Goal: Task Accomplishment & Management: Use online tool/utility

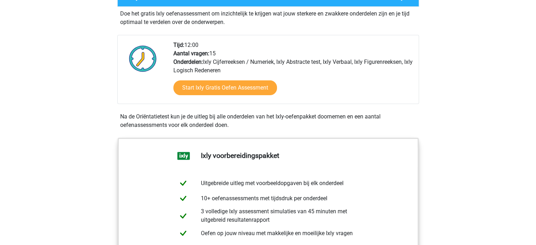
scroll to position [154, 0]
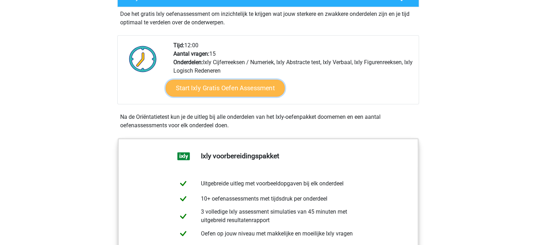
click at [238, 91] on link "Start Ixly Gratis Oefen Assessment" at bounding box center [224, 88] width 119 height 17
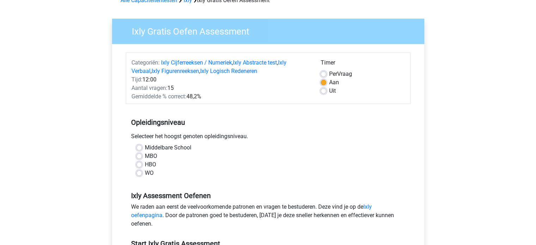
scroll to position [39, 0]
click at [329, 89] on label "Uit" at bounding box center [332, 90] width 7 height 8
click at [323, 89] on input "Uit" at bounding box center [324, 89] width 6 height 7
radio input "true"
click at [145, 172] on label "WO" at bounding box center [149, 172] width 9 height 8
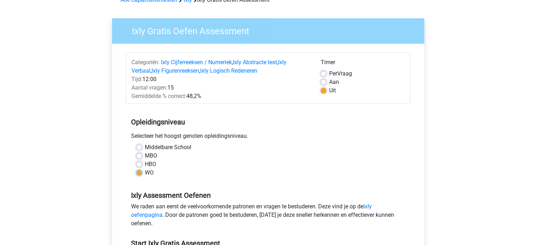
click at [140, 172] on input "WO" at bounding box center [139, 171] width 6 height 7
radio input "true"
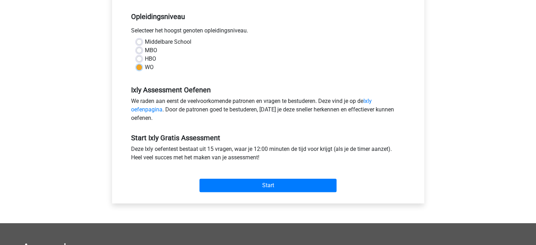
scroll to position [145, 0]
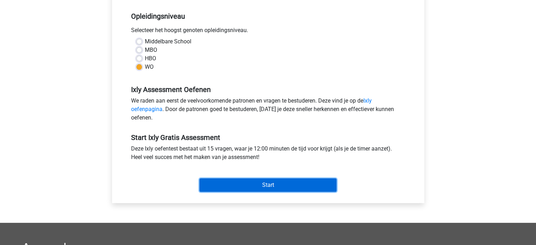
click at [241, 186] on input "Start" at bounding box center [267, 184] width 137 height 13
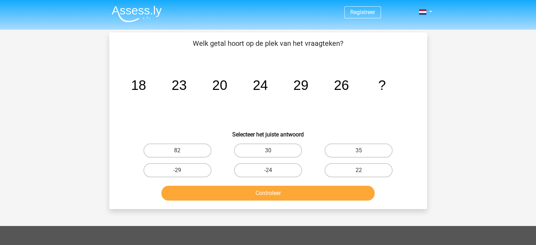
click at [269, 159] on div "30" at bounding box center [268, 151] width 91 height 20
click at [280, 154] on label "30" at bounding box center [268, 150] width 68 height 14
click at [272, 154] on input "30" at bounding box center [270, 152] width 5 height 5
radio input "true"
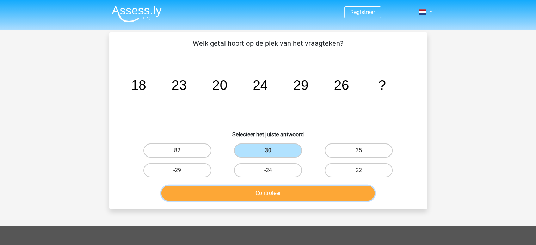
click at [287, 191] on button "Controleer" at bounding box center [267, 193] width 213 height 15
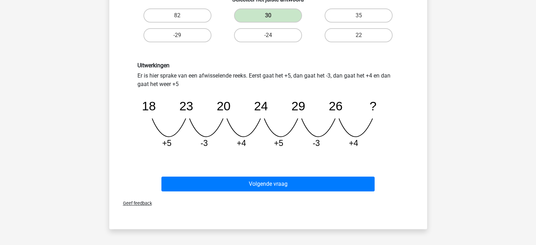
scroll to position [135, 0]
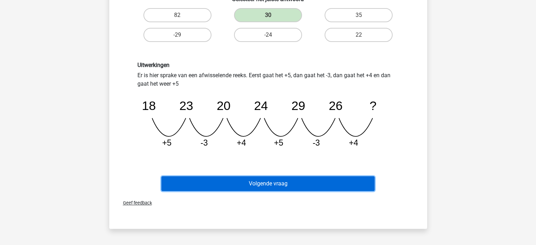
click at [293, 179] on button "Volgende vraag" at bounding box center [267, 183] width 213 height 15
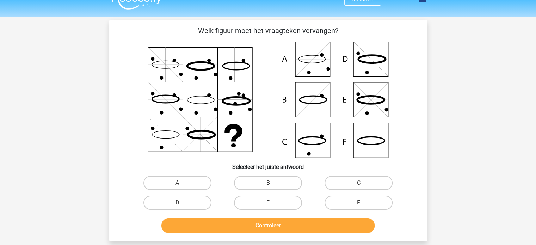
scroll to position [13, 0]
click at [184, 181] on label "A" at bounding box center [177, 183] width 68 height 14
click at [182, 183] on input "A" at bounding box center [179, 185] width 5 height 5
radio input "true"
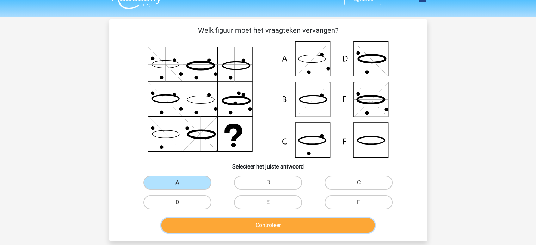
click at [240, 220] on button "Controleer" at bounding box center [267, 225] width 213 height 15
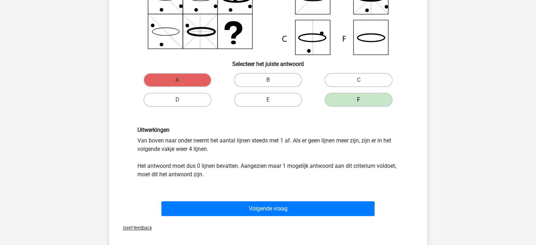
scroll to position [118, 0]
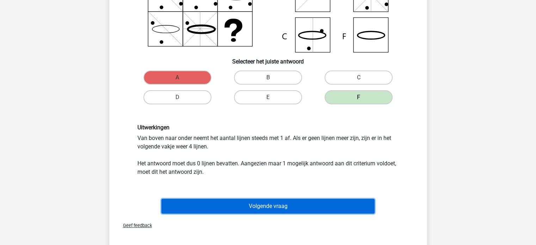
click at [250, 205] on button "Volgende vraag" at bounding box center [267, 206] width 213 height 15
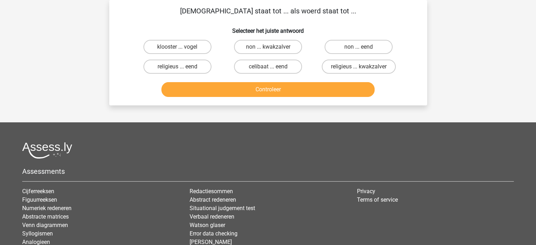
scroll to position [0, 0]
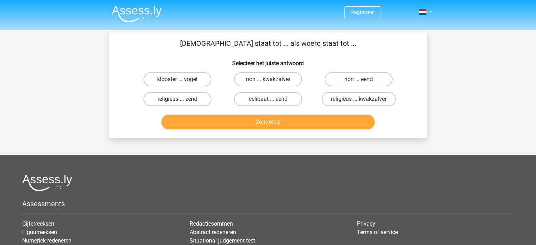
click at [190, 99] on label "religieus ... eend" at bounding box center [177, 99] width 68 height 14
click at [182, 99] on input "religieus ... eend" at bounding box center [179, 101] width 5 height 5
radio input "true"
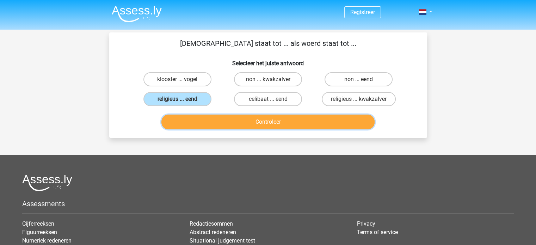
click at [239, 118] on button "Controleer" at bounding box center [267, 122] width 213 height 15
